Goal: Information Seeking & Learning: Check status

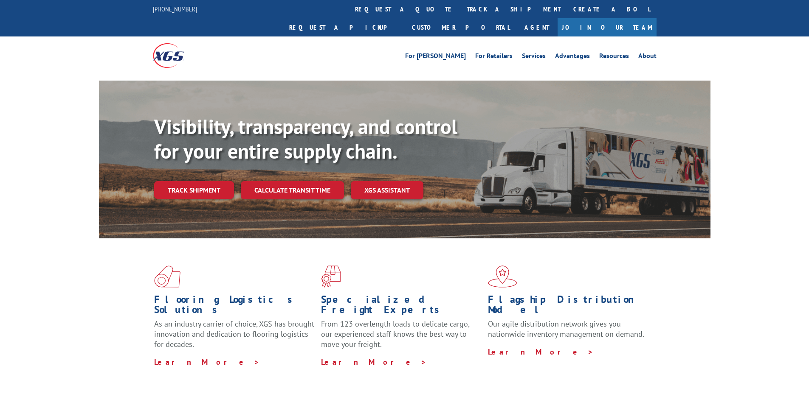
drag, startPoint x: 372, startPoint y: 8, endPoint x: 341, endPoint y: 48, distance: 51.4
click at [460, 8] on link "track a shipment" at bounding box center [513, 9] width 107 height 18
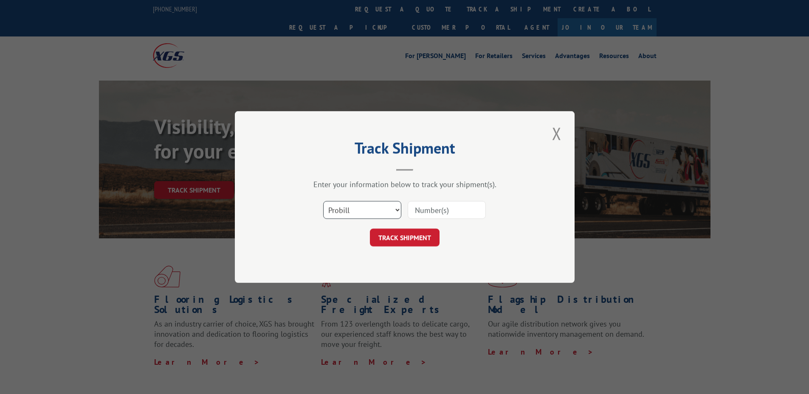
drag, startPoint x: 340, startPoint y: 212, endPoint x: 344, endPoint y: 215, distance: 4.8
click at [340, 212] on select "Select category... Probill BOL PO" at bounding box center [362, 210] width 78 height 18
select select "bol"
click at [323, 201] on select "Select category... Probill BOL PO" at bounding box center [362, 210] width 78 height 18
click at [462, 210] on input at bounding box center [447, 210] width 78 height 18
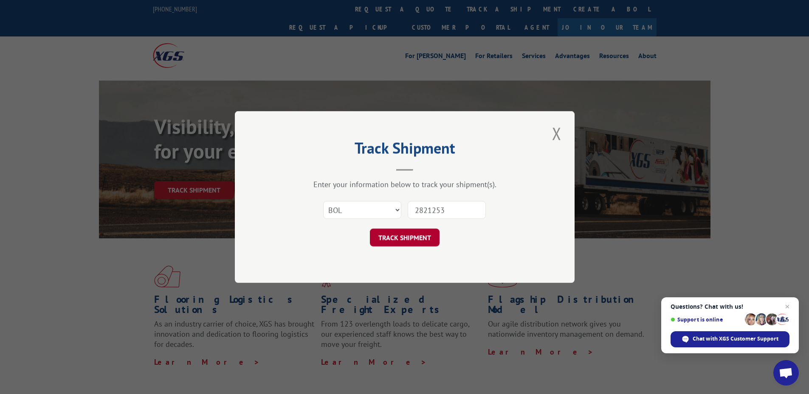
type input "2821253"
click at [414, 247] on button "TRACK SHIPMENT" at bounding box center [405, 238] width 70 height 18
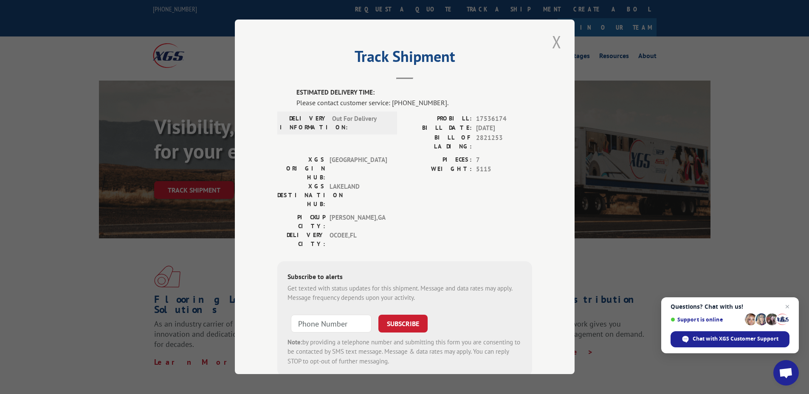
click at [550, 46] on button "Close modal" at bounding box center [556, 41] width 14 height 23
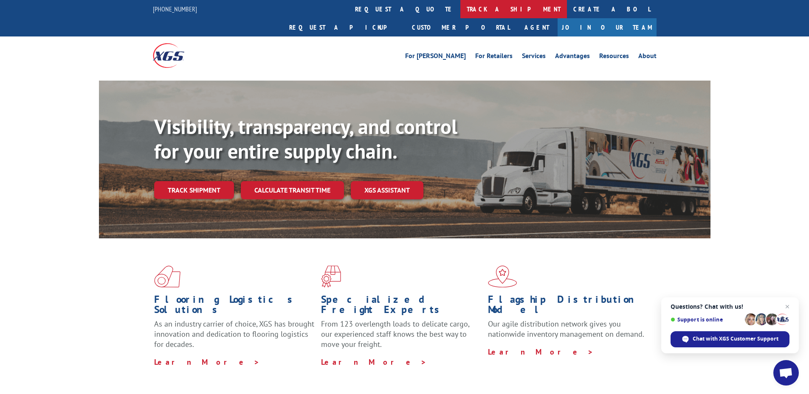
click at [460, 8] on link "track a shipment" at bounding box center [513, 9] width 107 height 18
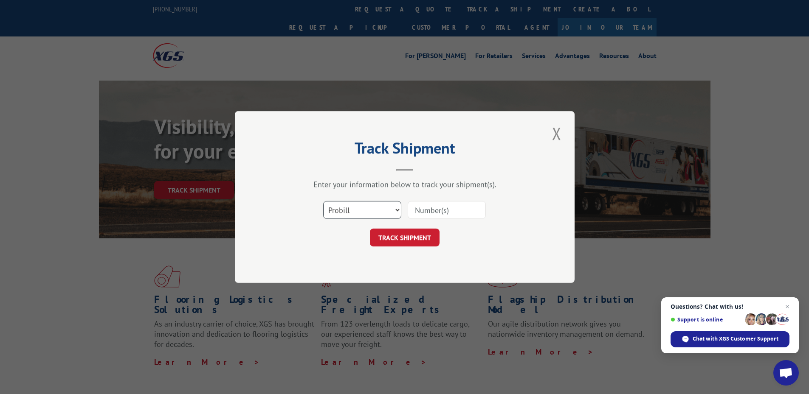
drag, startPoint x: 335, startPoint y: 206, endPoint x: 338, endPoint y: 220, distance: 13.8
click at [335, 207] on select "Select category... Probill BOL PO" at bounding box center [362, 210] width 78 height 18
select select "bol"
click at [323, 201] on select "Select category... Probill BOL PO" at bounding box center [362, 210] width 78 height 18
click at [439, 221] on div "Select category... Probill BOL PO" at bounding box center [404, 210] width 255 height 28
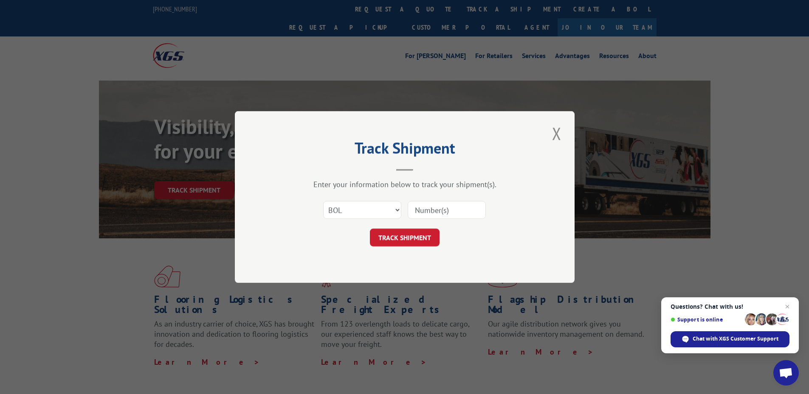
click at [439, 212] on input at bounding box center [447, 210] width 78 height 18
type input "2821253"
click at [426, 234] on button "TRACK SHIPMENT" at bounding box center [405, 238] width 70 height 18
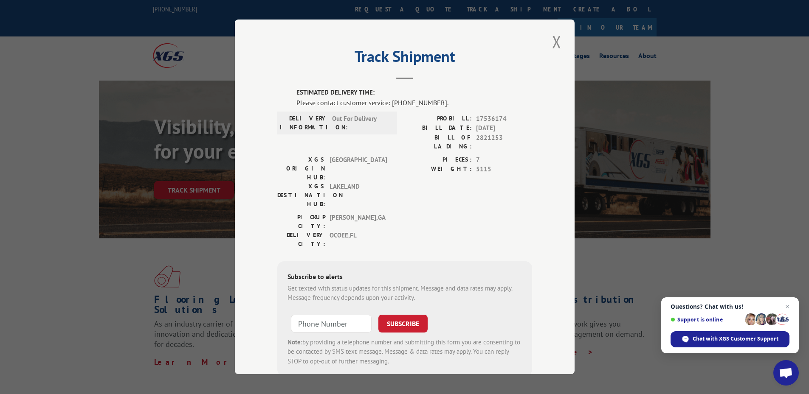
scroll to position [11, 0]
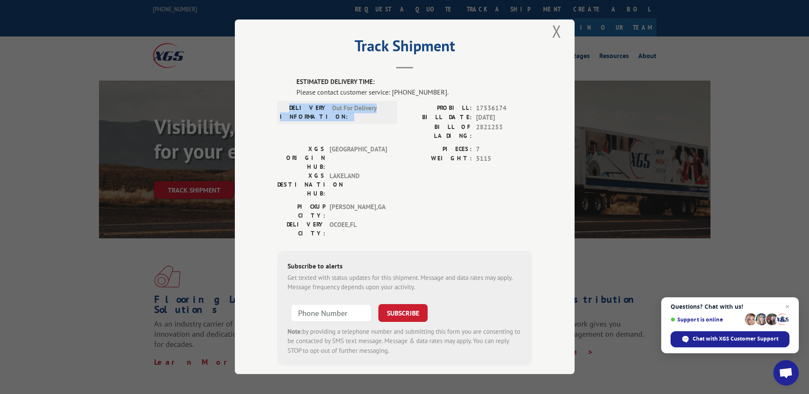
drag, startPoint x: 439, startPoint y: 94, endPoint x: 383, endPoint y: 102, distance: 57.5
click at [383, 102] on div "ESTIMATED DELIVERY TIME: Please contact customer service: [PHONE_NUMBER]. DELIV…" at bounding box center [404, 222] width 255 height 289
drag, startPoint x: 383, startPoint y: 102, endPoint x: 422, endPoint y: 109, distance: 39.6
click at [422, 109] on label "PROBILL:" at bounding box center [438, 109] width 67 height 10
drag, startPoint x: 390, startPoint y: 91, endPoint x: 436, endPoint y: 91, distance: 46.7
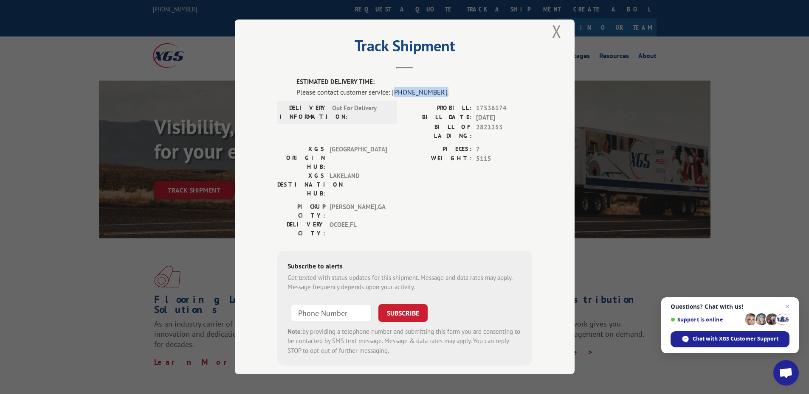
click at [436, 91] on div "Please contact customer service: [PHONE_NUMBER]." at bounding box center [414, 92] width 236 height 10
drag, startPoint x: 436, startPoint y: 91, endPoint x: 510, endPoint y: 127, distance: 81.1
click at [510, 127] on span "2821253" at bounding box center [504, 132] width 56 height 18
